Goal: Check status: Check status

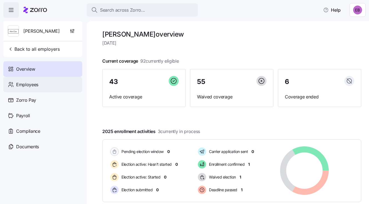
click at [31, 84] on span "Employees" at bounding box center [27, 84] width 22 height 7
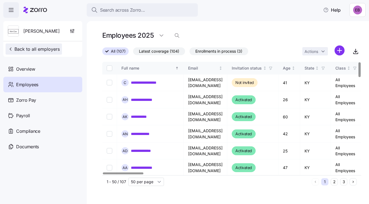
click at [25, 49] on span "Back to all employers" at bounding box center [34, 49] width 52 height 7
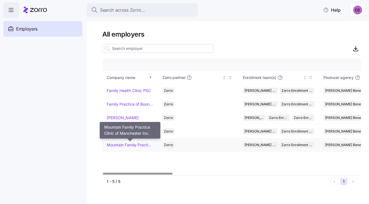
click at [133, 143] on link "Mountain Family Practice Clinic of Manchester Inc." at bounding box center [130, 145] width 46 height 6
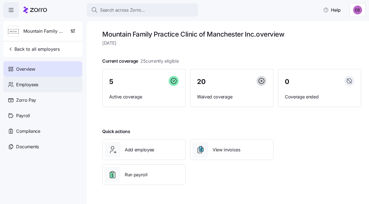
click at [34, 84] on span "Employees" at bounding box center [27, 84] width 22 height 7
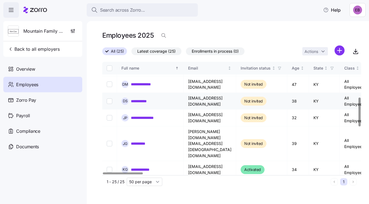
scroll to position [167, 0]
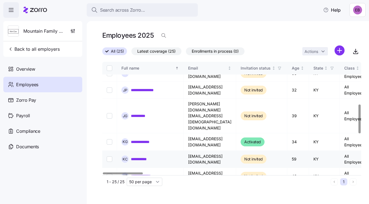
click at [146, 157] on link "**********" at bounding box center [143, 160] width 24 height 6
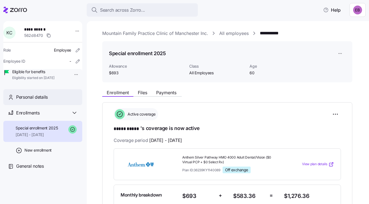
click at [34, 101] on span "Personal details" at bounding box center [32, 97] width 32 height 7
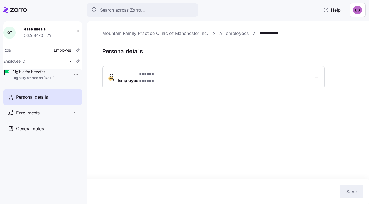
click at [163, 76] on span "* ***** ***** *" at bounding box center [153, 74] width 29 height 7
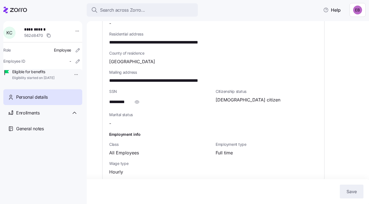
scroll to position [52, 0]
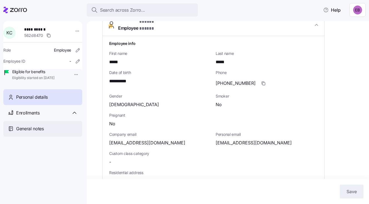
click at [29, 132] on span "General notes" at bounding box center [30, 129] width 28 height 7
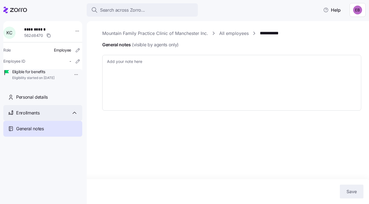
click at [29, 117] on span "Enrollments" at bounding box center [27, 113] width 23 height 7
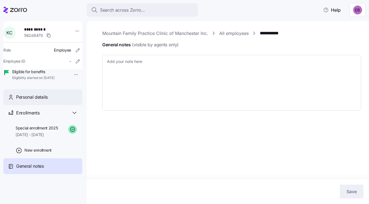
click at [31, 101] on span "Personal details" at bounding box center [32, 97] width 32 height 7
type textarea "x"
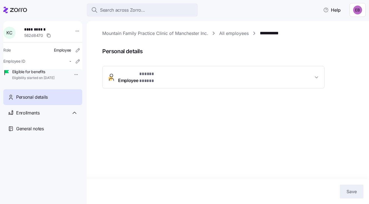
click at [32, 101] on span "Personal details" at bounding box center [32, 97] width 32 height 7
click at [125, 73] on span "Employee * ***** ***** *" at bounding box center [143, 77] width 50 height 13
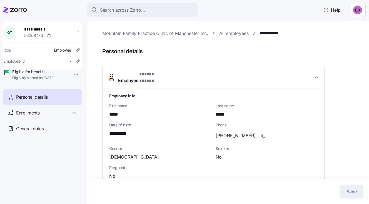
click at [26, 75] on span "Eligible for benefits" at bounding box center [33, 72] width 42 height 6
click at [36, 117] on span "Enrollments" at bounding box center [27, 113] width 23 height 7
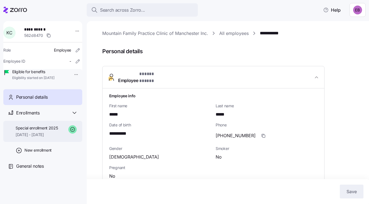
click at [34, 138] on div "Special enrollment 2025 [DATE] - [DATE]" at bounding box center [37, 132] width 42 height 12
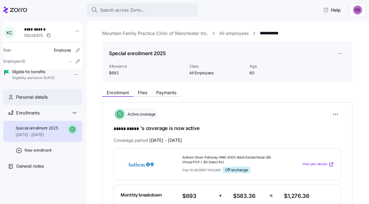
click at [34, 101] on span "Personal details" at bounding box center [32, 97] width 32 height 7
click at [41, 101] on span "Personal details" at bounding box center [32, 97] width 32 height 7
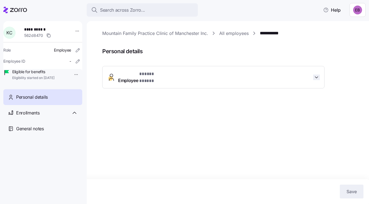
click at [316, 75] on icon "button" at bounding box center [317, 78] width 6 height 6
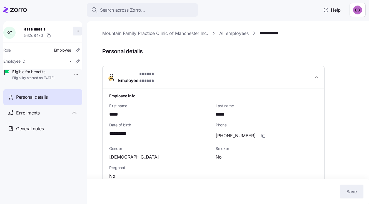
click at [74, 31] on html "**********" at bounding box center [184, 100] width 369 height 201
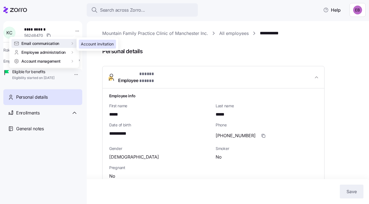
click at [85, 43] on div "Account invitation" at bounding box center [97, 44] width 33 height 6
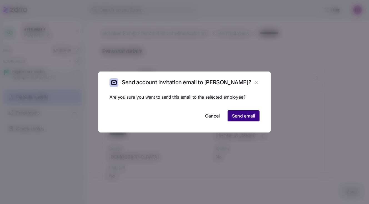
click at [242, 116] on span "Send email" at bounding box center [243, 116] width 23 height 7
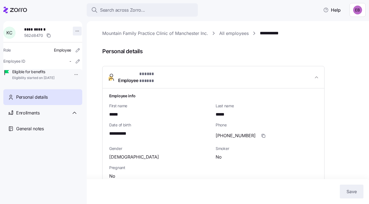
click at [74, 30] on html "**********" at bounding box center [184, 100] width 369 height 201
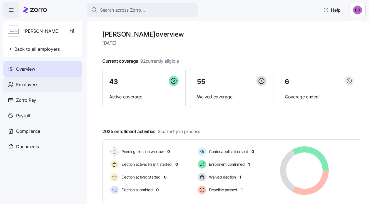
click at [28, 85] on span "Employees" at bounding box center [27, 84] width 22 height 7
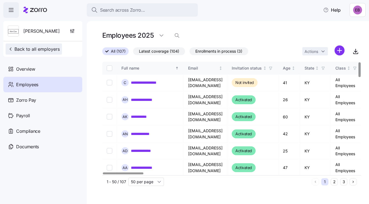
click at [42, 47] on span "Back to all employers" at bounding box center [34, 49] width 52 height 7
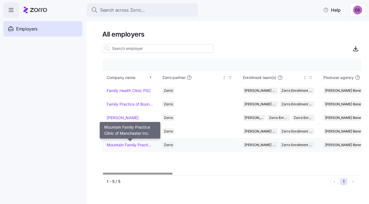
click at [127, 144] on link "Mountain Family Practice Clinic of Manchester Inc." at bounding box center [130, 145] width 46 height 6
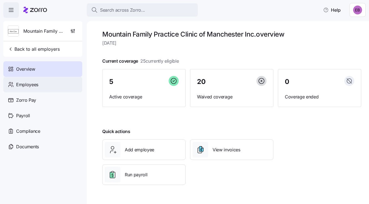
click at [29, 83] on span "Employees" at bounding box center [27, 84] width 22 height 7
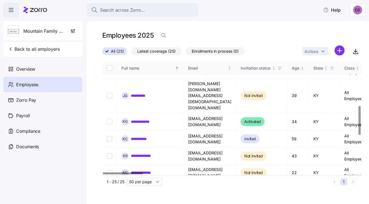
scroll to position [194, 0]
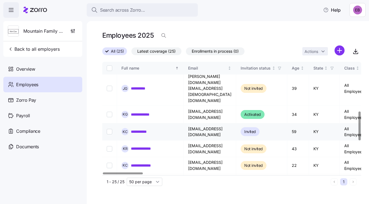
click at [147, 129] on link "**********" at bounding box center [143, 132] width 24 height 6
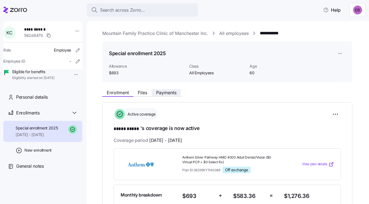
click at [171, 92] on span "Payments" at bounding box center [166, 93] width 20 height 4
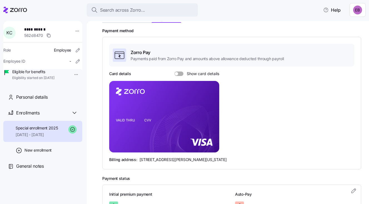
scroll to position [83, 0]
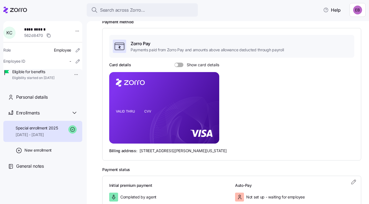
click at [176, 64] on span at bounding box center [176, 64] width 3 height 3
click at [174, 63] on input "Show card details" at bounding box center [174, 63] width 0 height 0
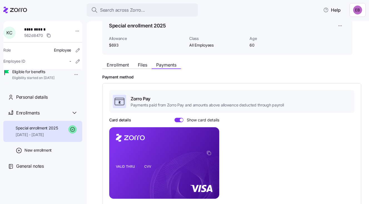
scroll to position [0, 0]
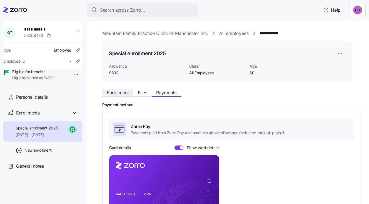
click at [121, 92] on span "Enrollment" at bounding box center [118, 93] width 22 height 4
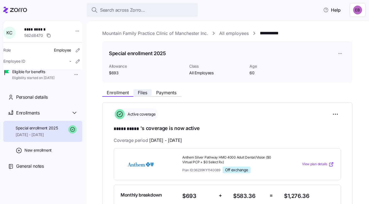
click at [141, 91] on span "Files" at bounding box center [142, 93] width 9 height 4
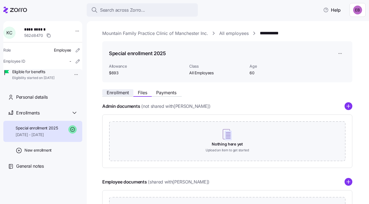
click at [123, 92] on span "Enrollment" at bounding box center [118, 93] width 22 height 4
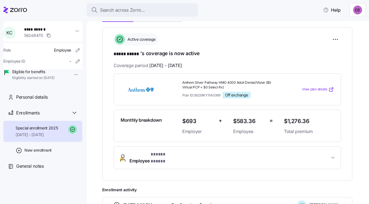
scroll to position [111, 0]
